Goal: Information Seeking & Learning: Learn about a topic

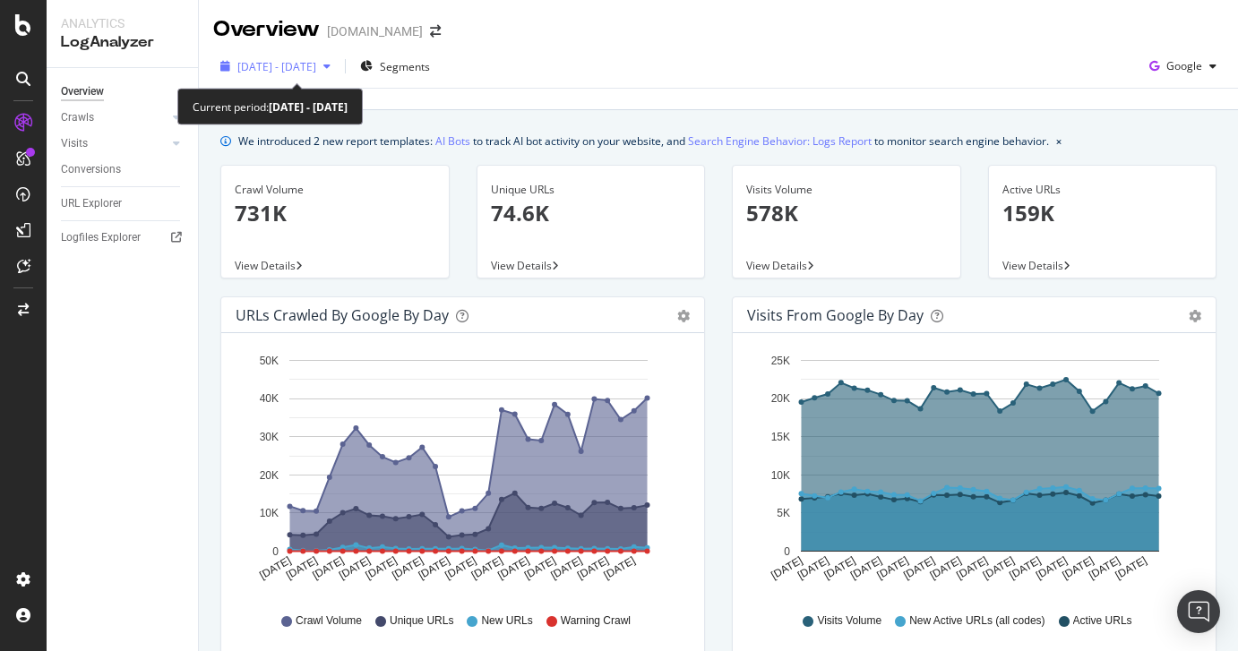
click at [316, 73] on div "[DATE] - [DATE]" at bounding box center [276, 66] width 79 height 15
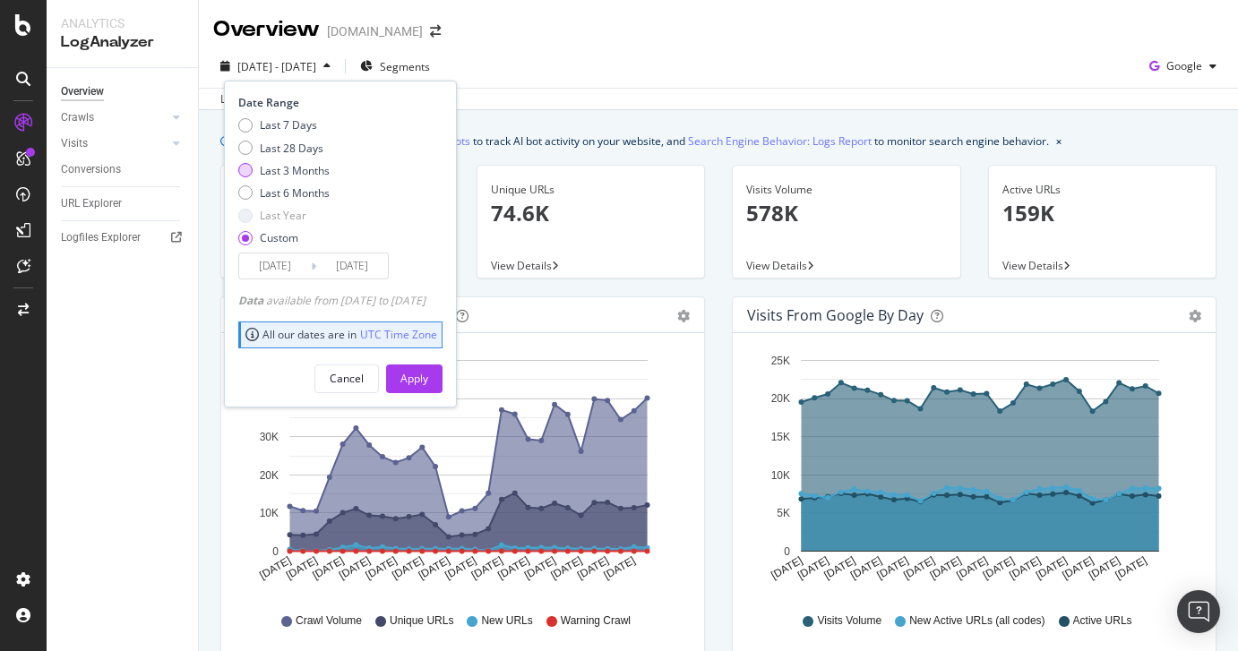
click at [297, 168] on div "Last 3 Months" at bounding box center [295, 170] width 70 height 15
type input "2025/06/04"
type input "2025/09/03"
click at [428, 382] on div "Apply" at bounding box center [415, 378] width 28 height 15
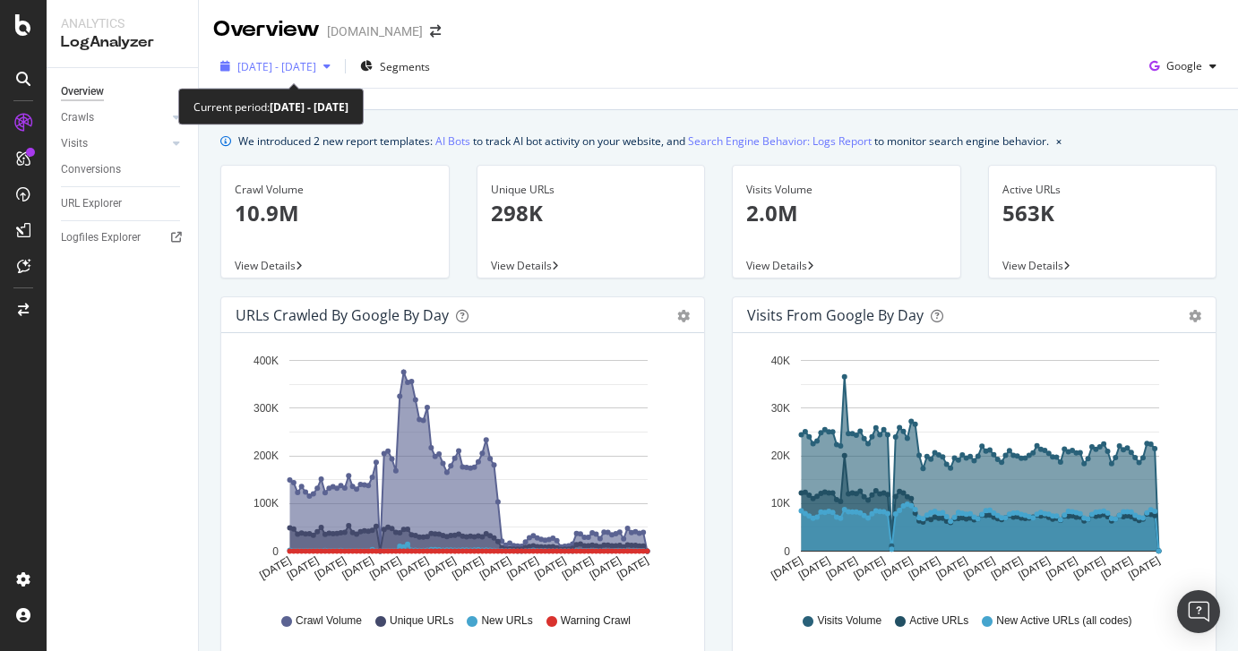
click at [289, 68] on span "2025 Jun. 4th - Sep. 3rd" at bounding box center [276, 66] width 79 height 15
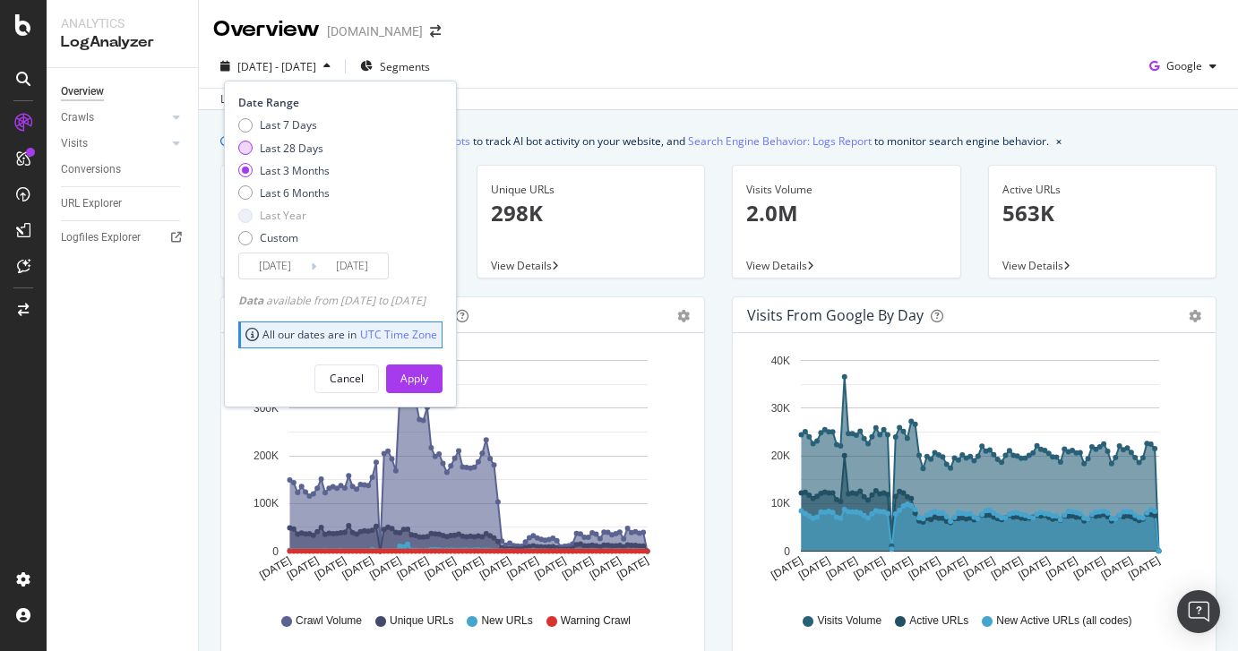
click at [293, 150] on div "Last 28 Days" at bounding box center [292, 148] width 64 height 15
type input "2025/08/07"
click at [428, 385] on div "Apply" at bounding box center [415, 378] width 28 height 15
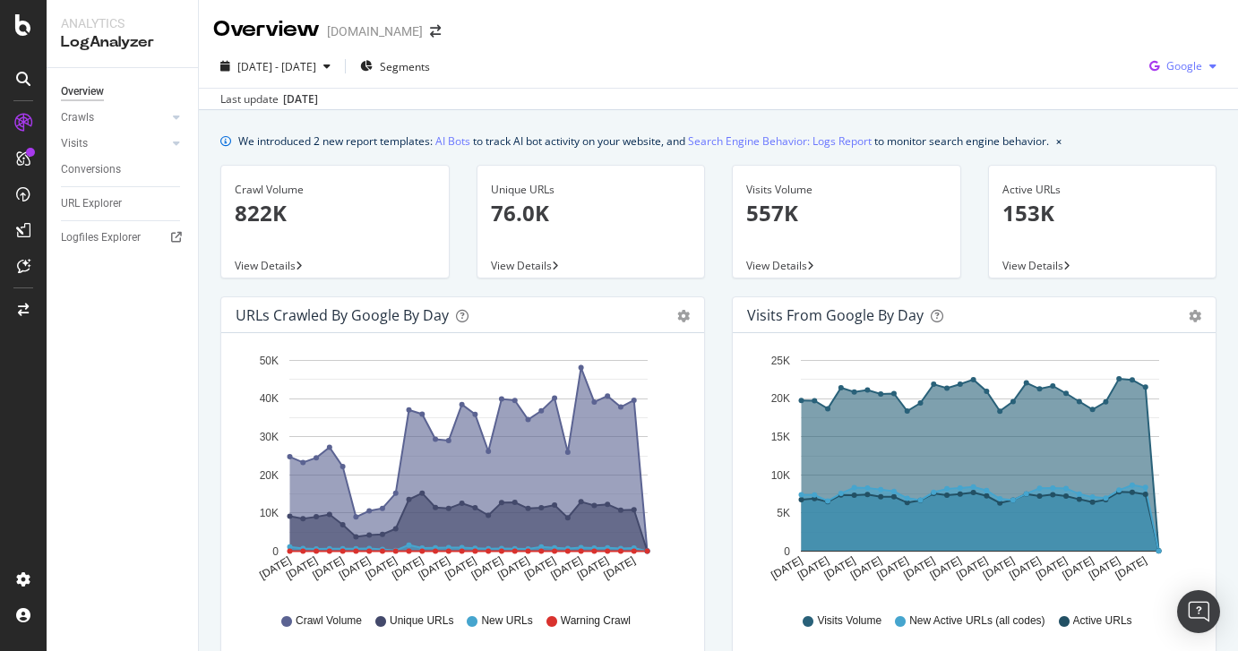
click at [1167, 70] on span "Google" at bounding box center [1185, 65] width 36 height 15
click at [1170, 141] on span "Bing" at bounding box center [1184, 135] width 66 height 16
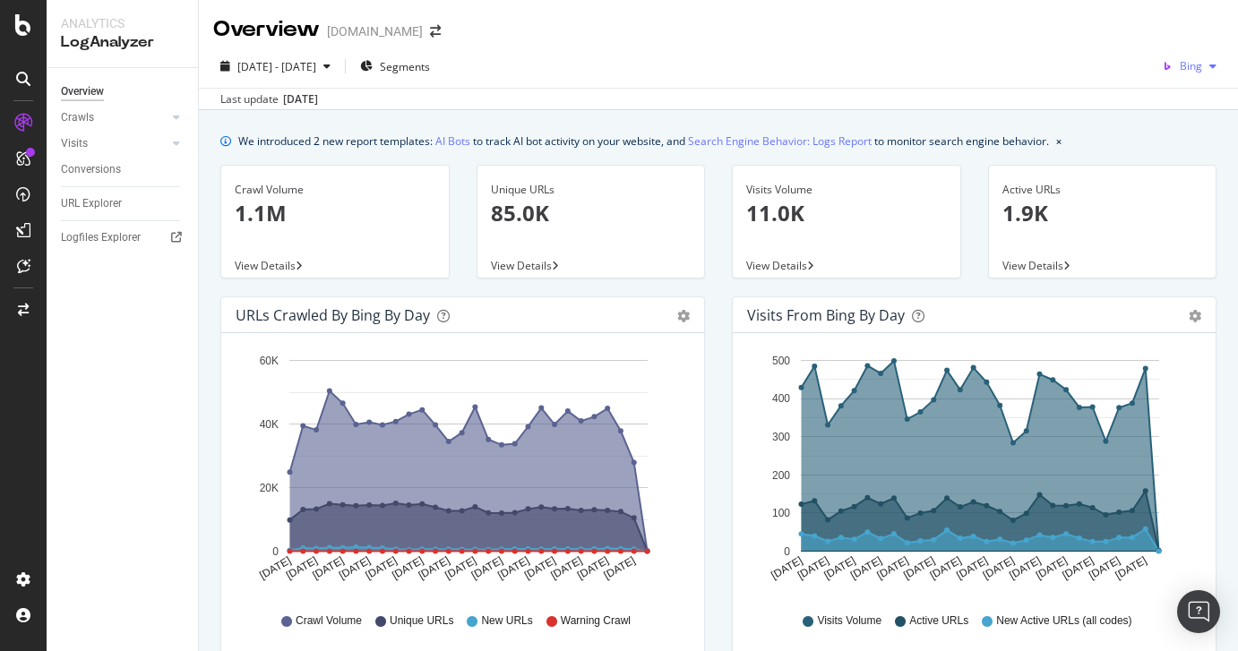
click at [1180, 71] on span "Bing" at bounding box center [1191, 65] width 22 height 15
click at [1158, 168] on span "OpenAI" at bounding box center [1184, 168] width 66 height 16
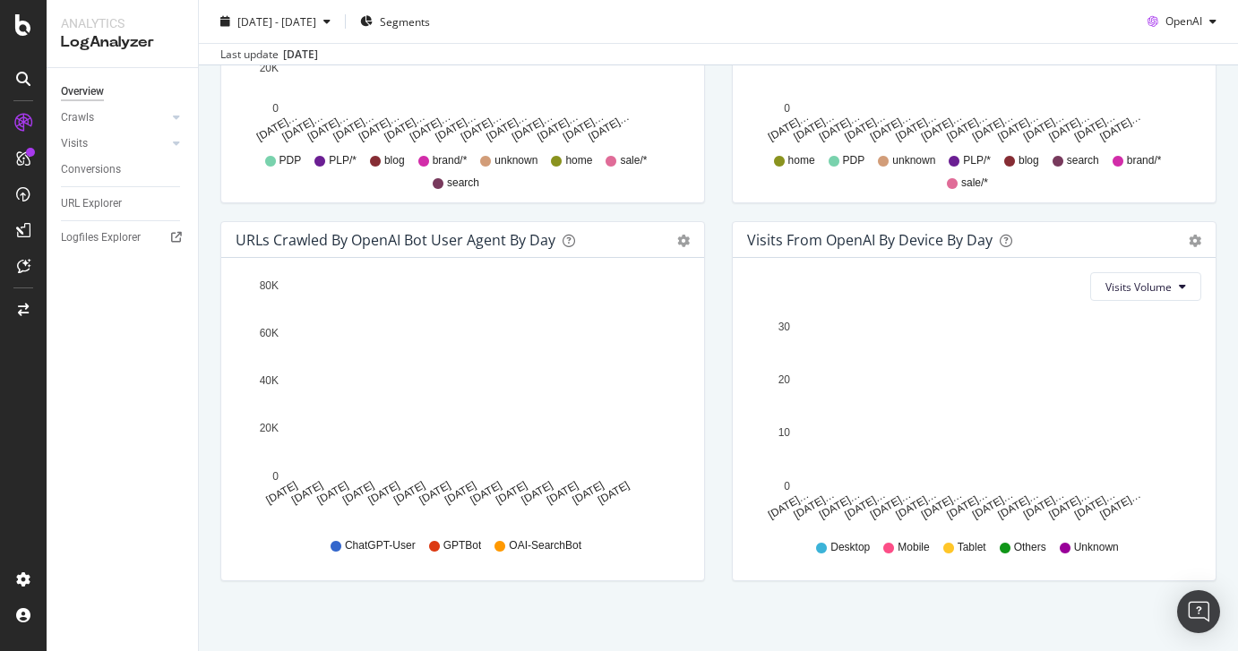
scroll to position [842, 0]
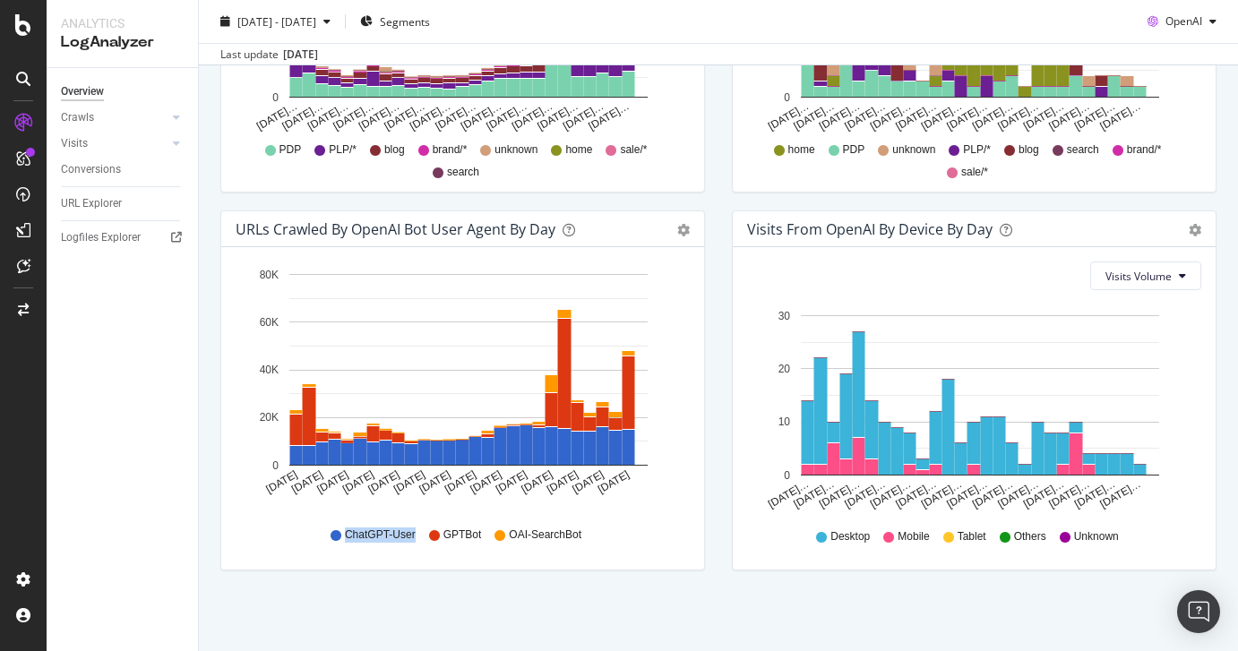
drag, startPoint x: 343, startPoint y: 537, endPoint x: 417, endPoint y: 531, distance: 73.7
click at [417, 531] on div "ChatGPT-User GPTBot OAI-SearchBot" at bounding box center [463, 535] width 436 height 40
copy span "ChatGPT-User"
drag, startPoint x: 478, startPoint y: 534, endPoint x: 443, endPoint y: 531, distance: 35.0
click at [444, 531] on span "GPTBot" at bounding box center [463, 535] width 39 height 15
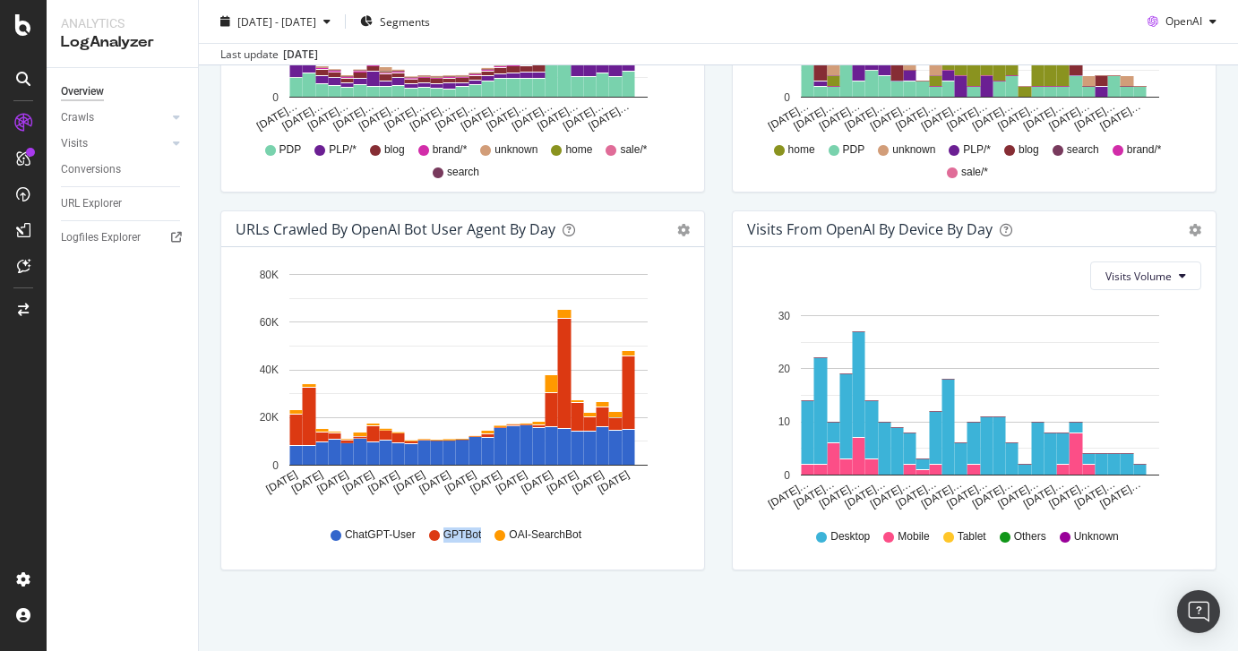
copy span "GPTBot"
drag, startPoint x: 616, startPoint y: 538, endPoint x: 504, endPoint y: 534, distance: 113.0
click at [504, 534] on div "ChatGPT-User GPTBot OAI-SearchBot" at bounding box center [463, 535] width 436 height 40
copy div "OAI-SearchBot"
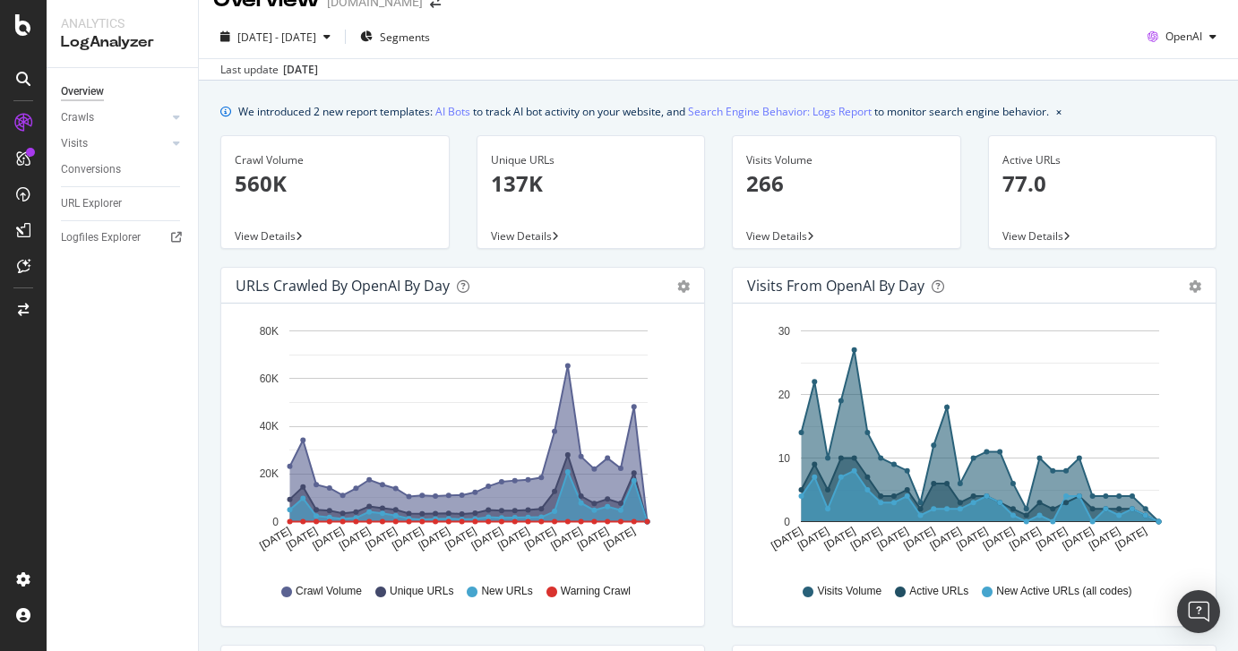
scroll to position [0, 0]
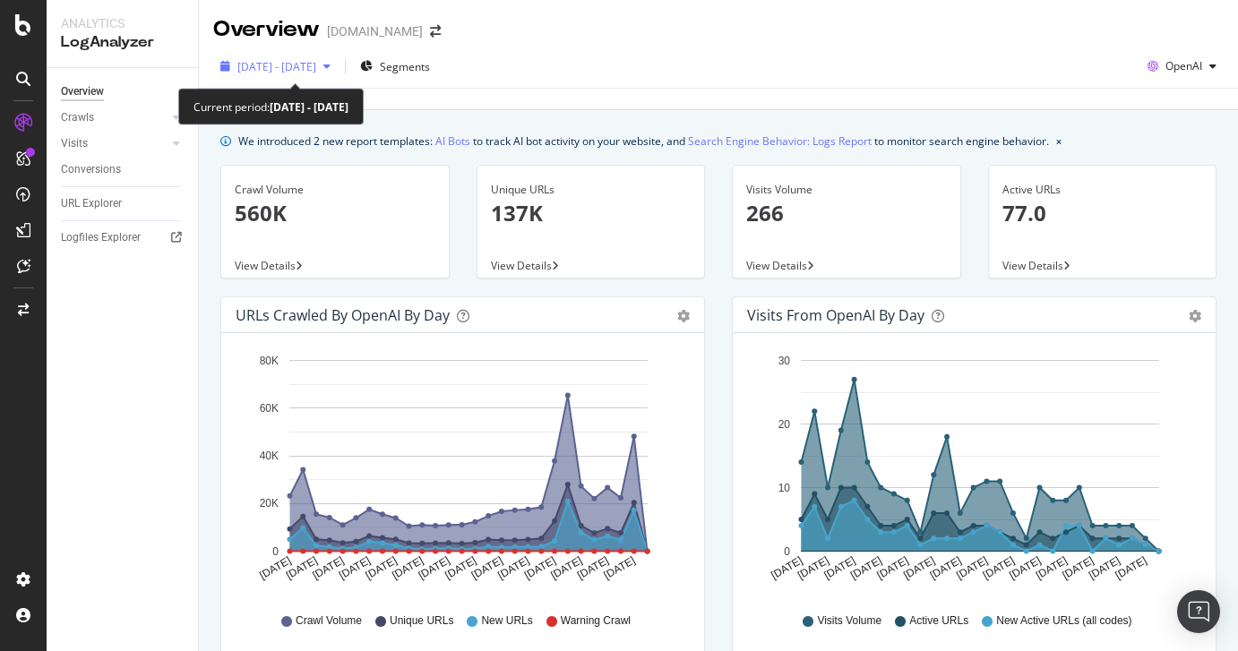
click at [297, 66] on span "2025 Aug. 7th - Sep. 3rd" at bounding box center [276, 66] width 79 height 15
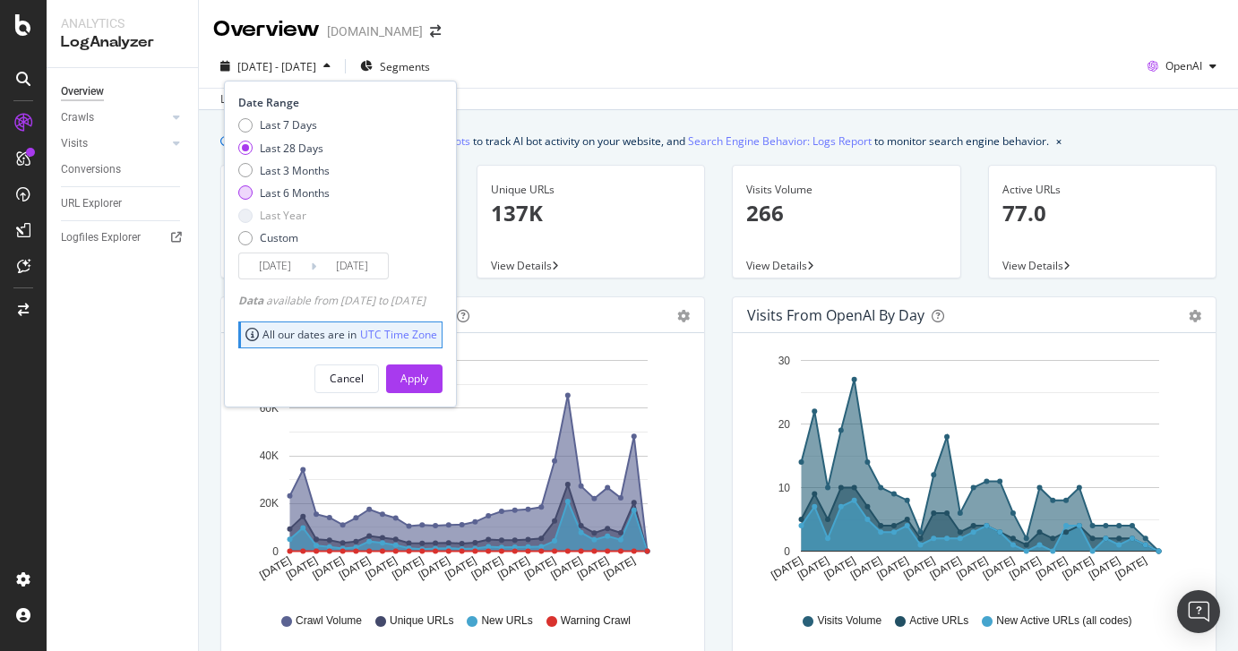
click at [286, 191] on div "Last 6 Months" at bounding box center [295, 192] width 70 height 15
type input "2025/03/04"
click at [428, 372] on div "Apply" at bounding box center [415, 378] width 28 height 15
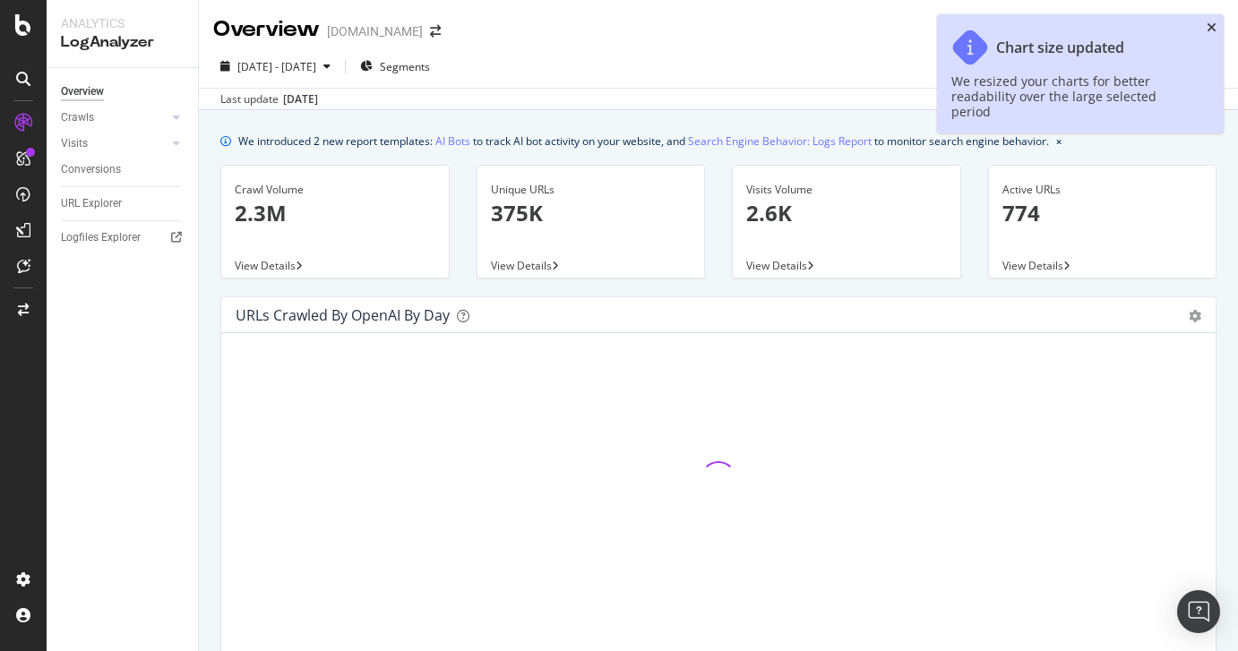
click at [1210, 27] on icon "close toast" at bounding box center [1212, 28] width 10 height 13
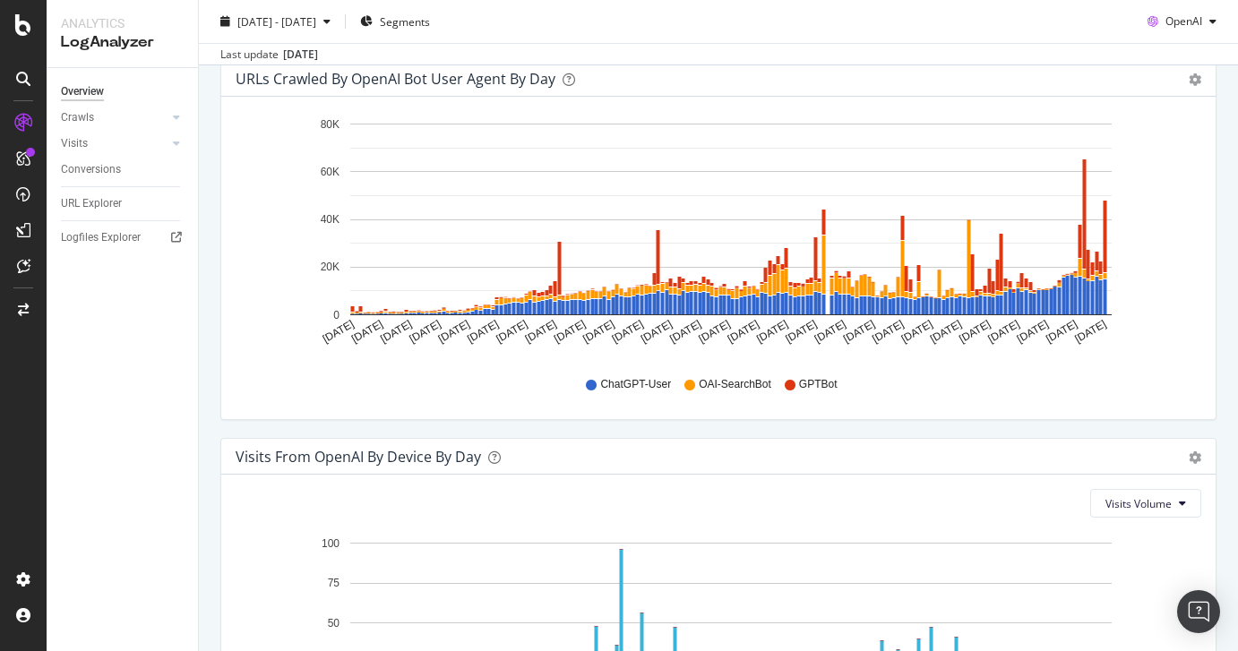
scroll to position [1766, 0]
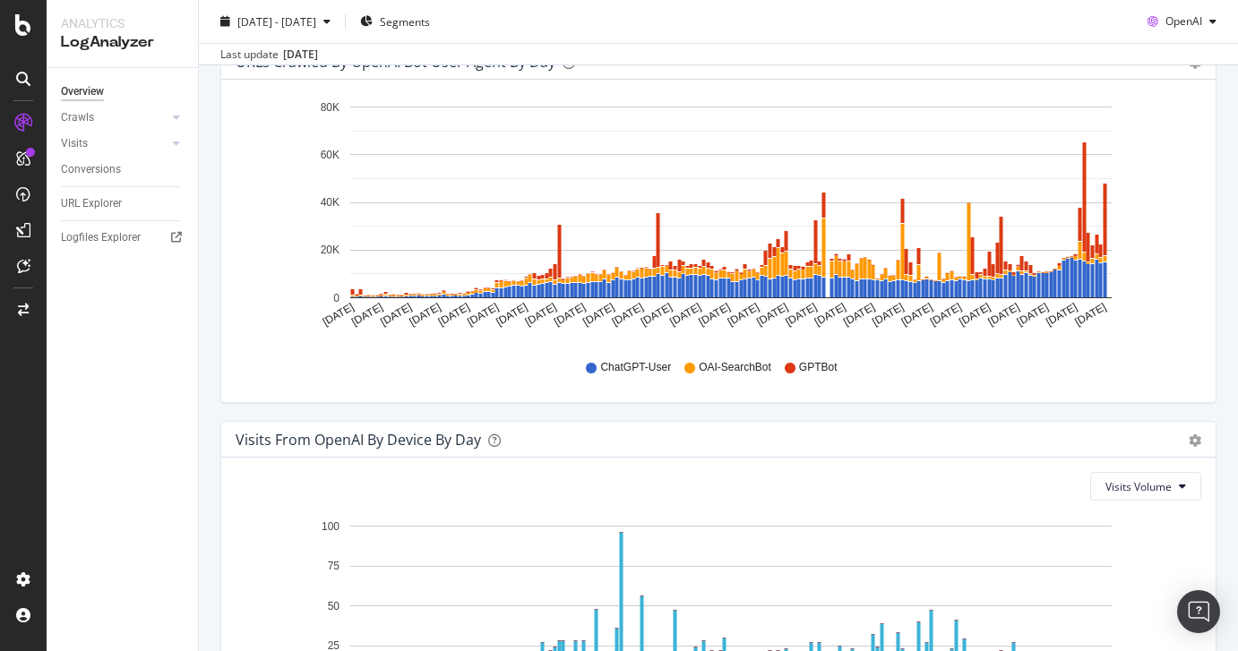
click at [1214, 414] on div "URLs Crawled by OpenAI bot User Agent By Day Timeline (by Value) Timeline (by P…" at bounding box center [718, 232] width 1023 height 378
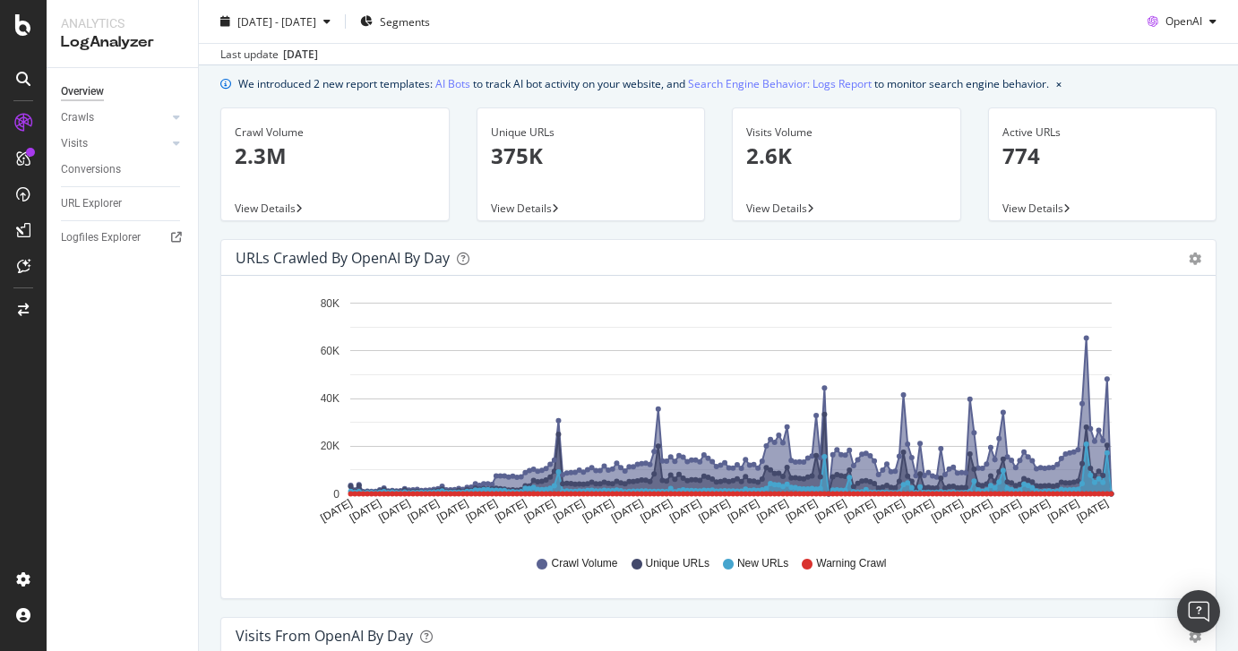
scroll to position [0, 0]
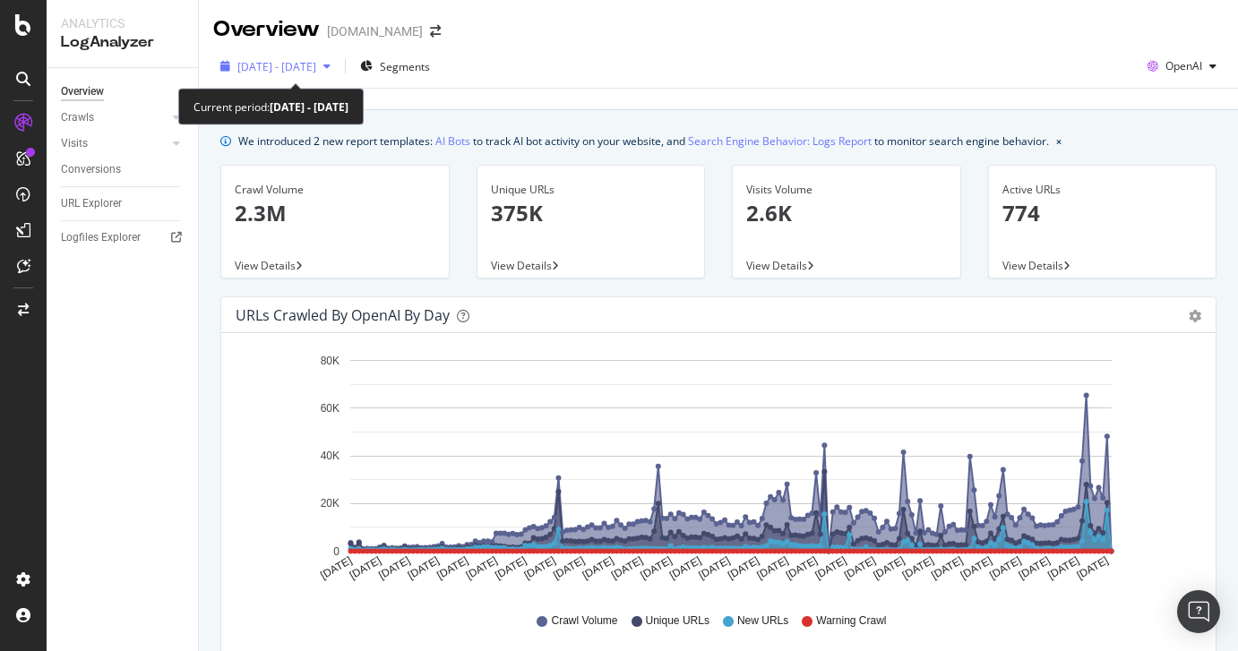
click at [301, 64] on span "2025 Mar. 4th - Sep. 3rd" at bounding box center [276, 66] width 79 height 15
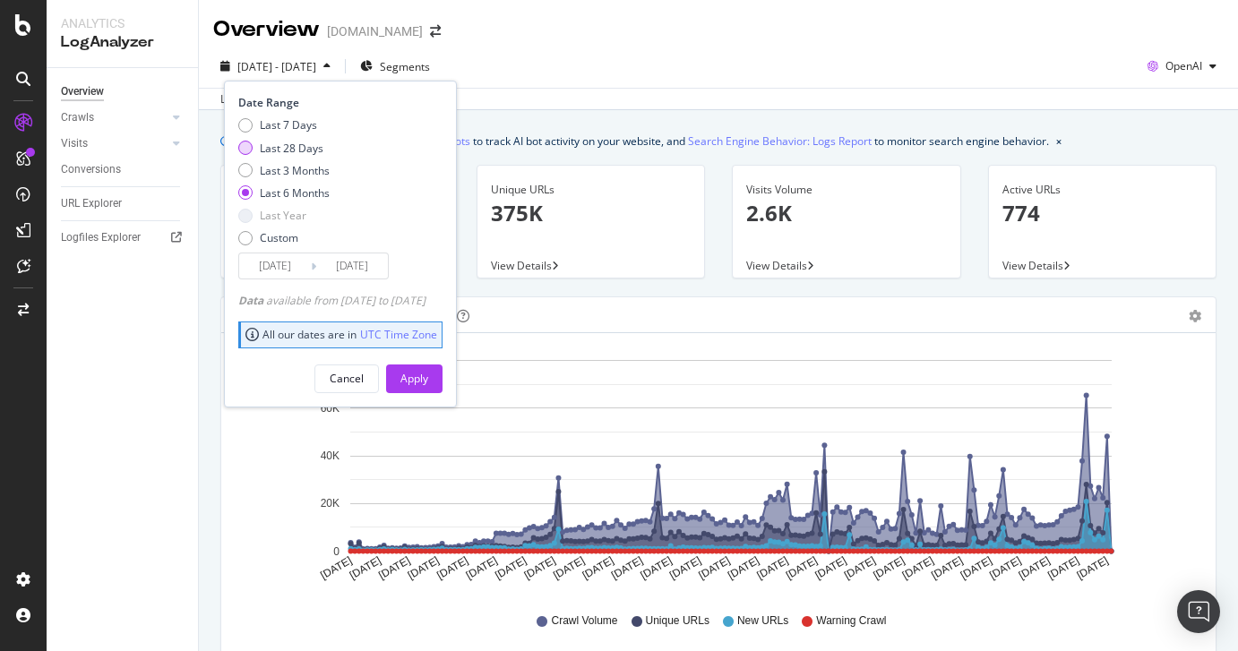
click at [309, 147] on div "Last 28 Days" at bounding box center [292, 148] width 64 height 15
type input "2025/08/07"
click at [428, 375] on div "Apply" at bounding box center [415, 378] width 28 height 15
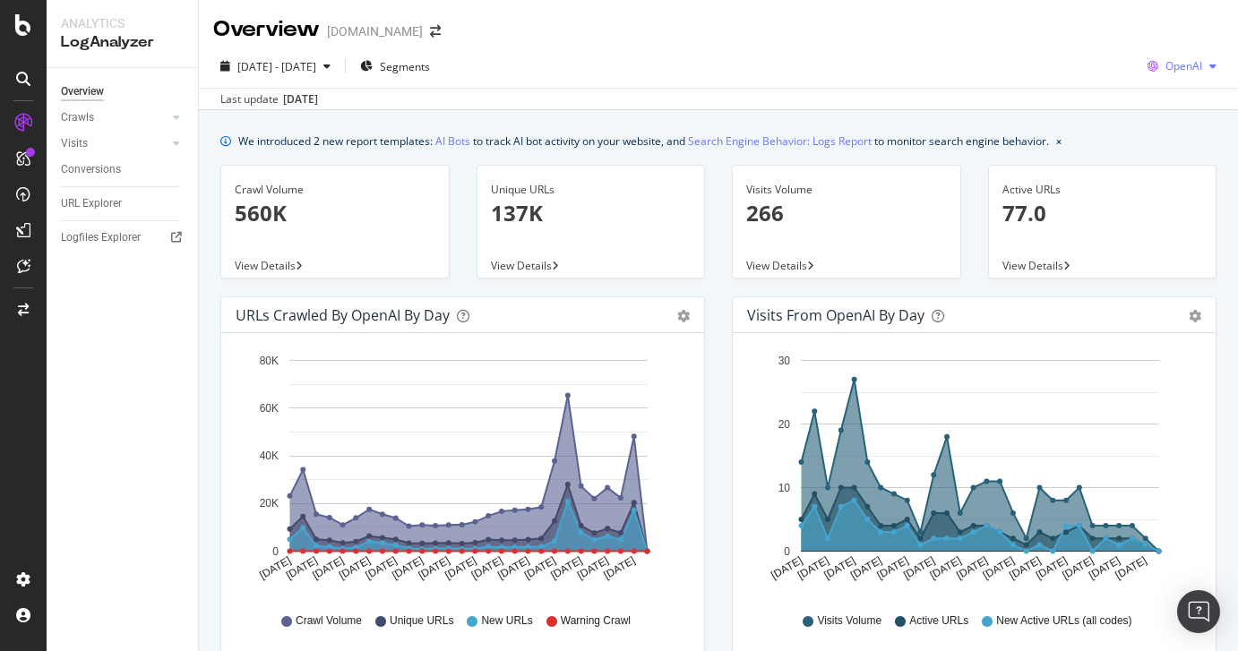
click at [1176, 68] on span "OpenAI" at bounding box center [1184, 65] width 37 height 15
click at [1167, 207] on span "Other AI Bots" at bounding box center [1183, 202] width 66 height 16
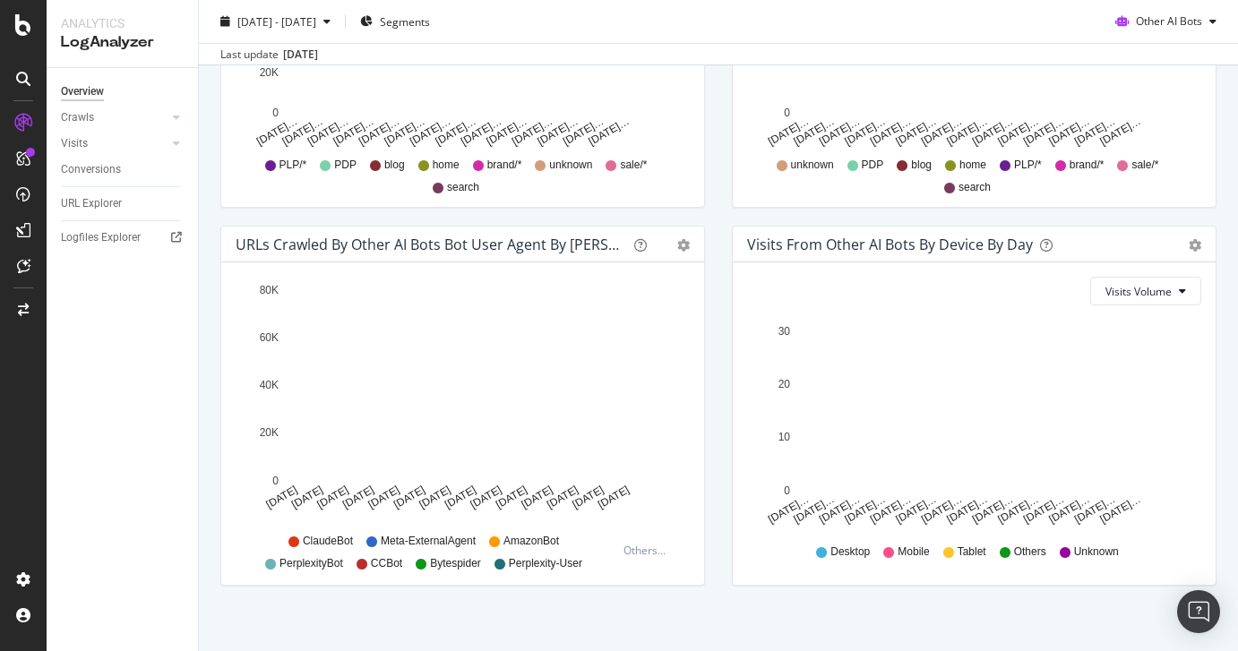
scroll to position [842, 0]
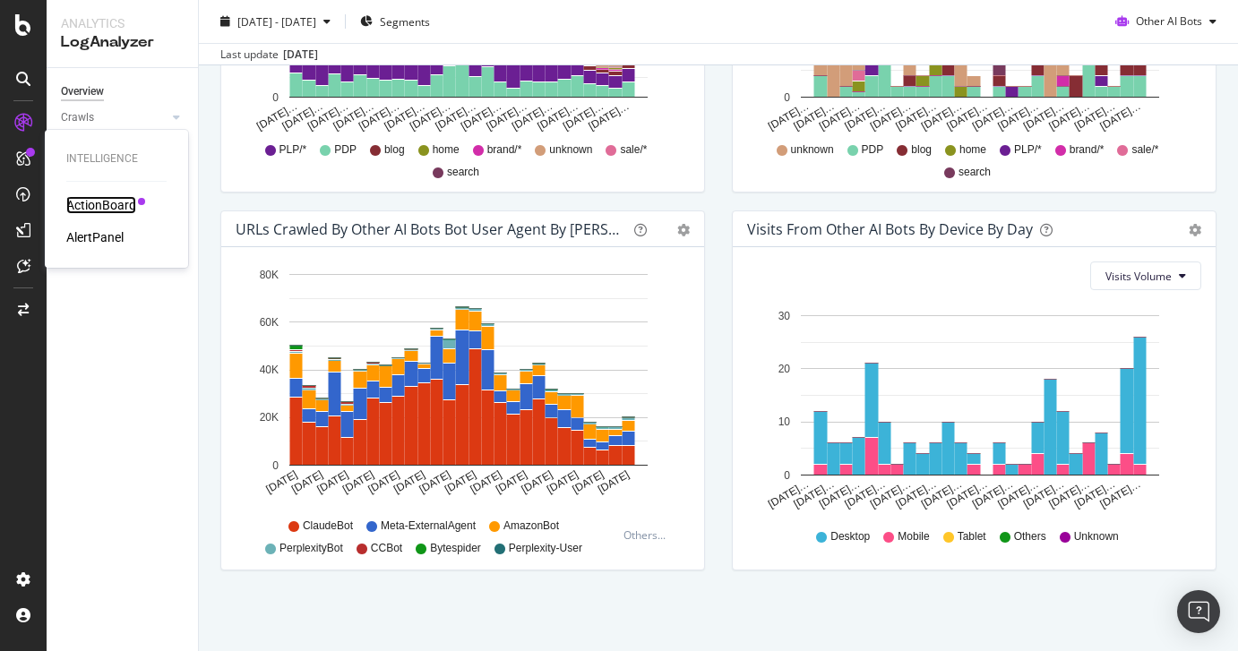
click at [83, 202] on div "ActionBoard" at bounding box center [101, 205] width 70 height 18
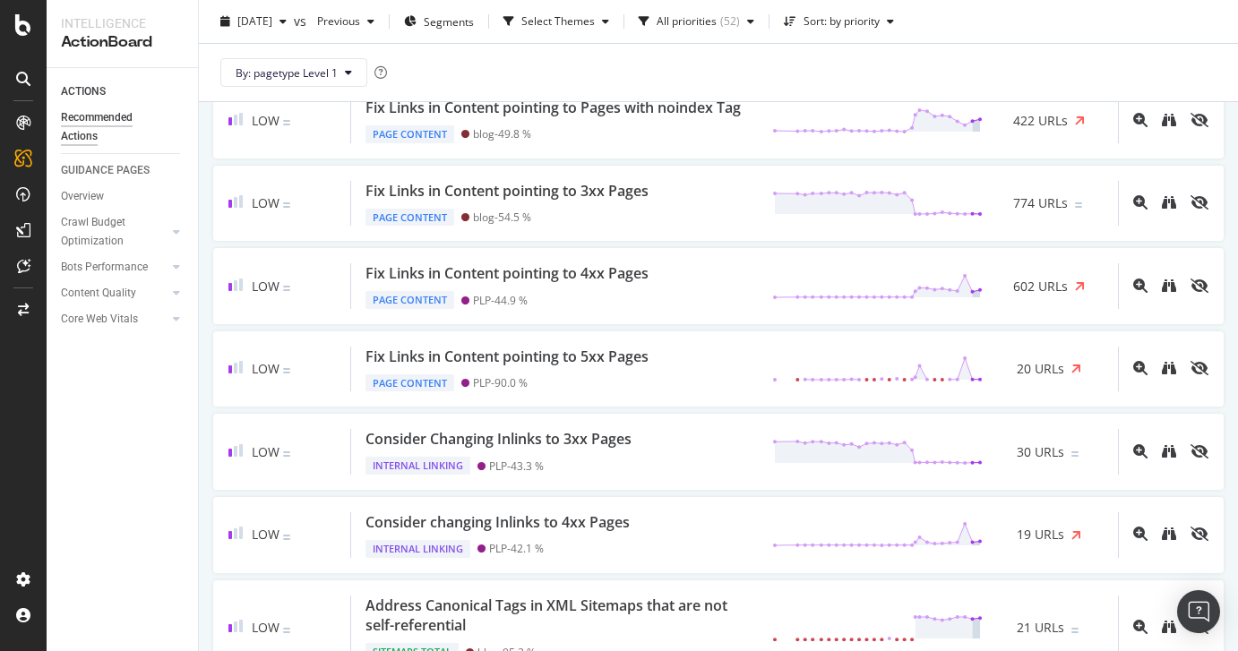
scroll to position [2649, 0]
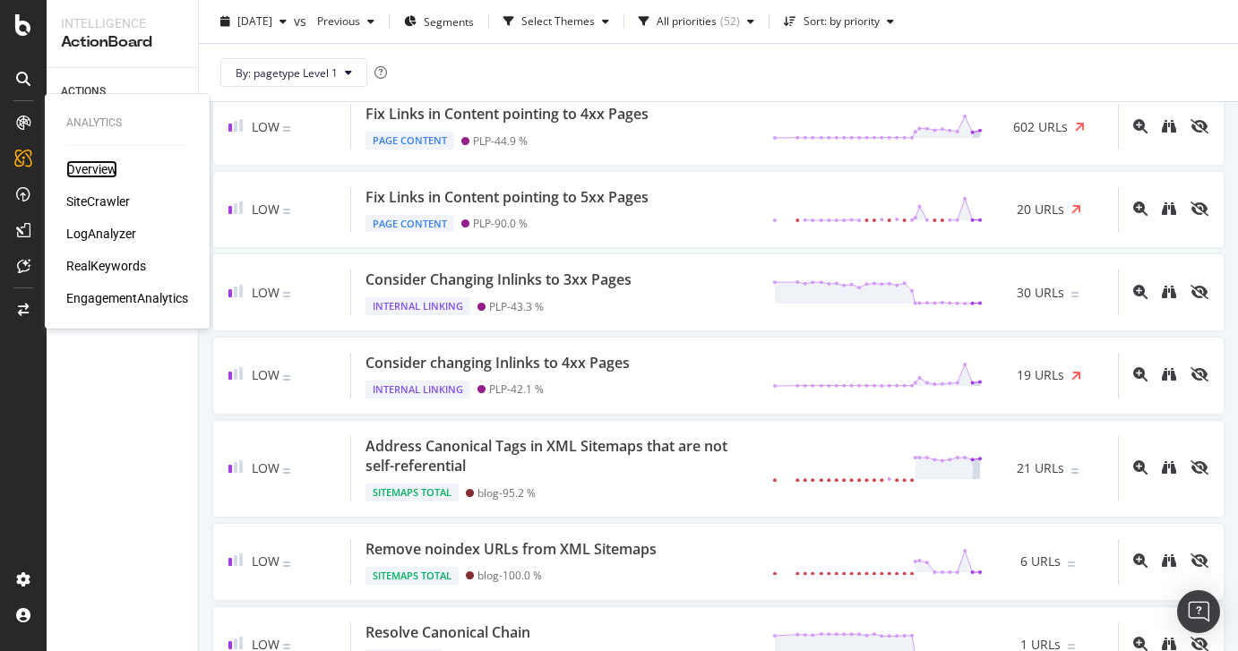
click at [81, 168] on div "Overview" at bounding box center [91, 169] width 51 height 18
